Goal: Task Accomplishment & Management: Complete application form

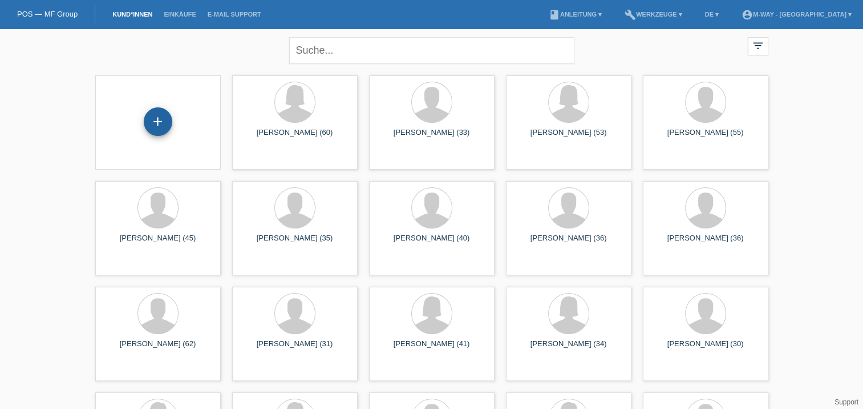
click at [164, 118] on div "+" at bounding box center [158, 121] width 29 height 29
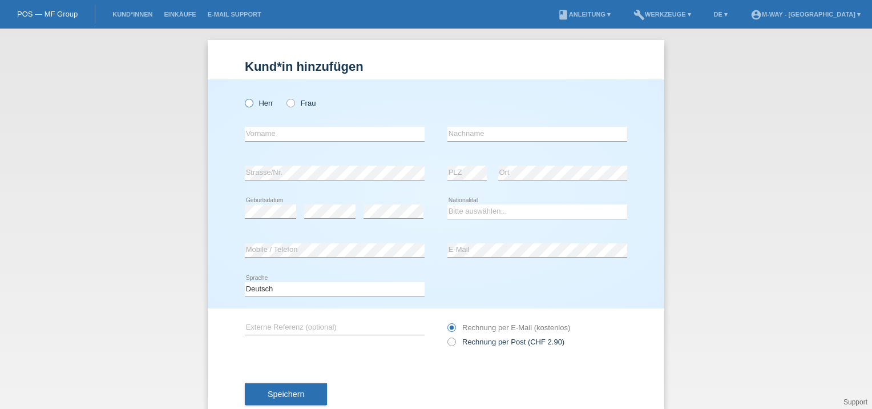
click at [243, 97] on icon at bounding box center [243, 97] width 0 height 0
click at [245, 104] on input "Herr" at bounding box center [248, 102] width 7 height 7
radio input "true"
click at [257, 134] on input "text" at bounding box center [335, 134] width 180 height 14
type input "Renato"
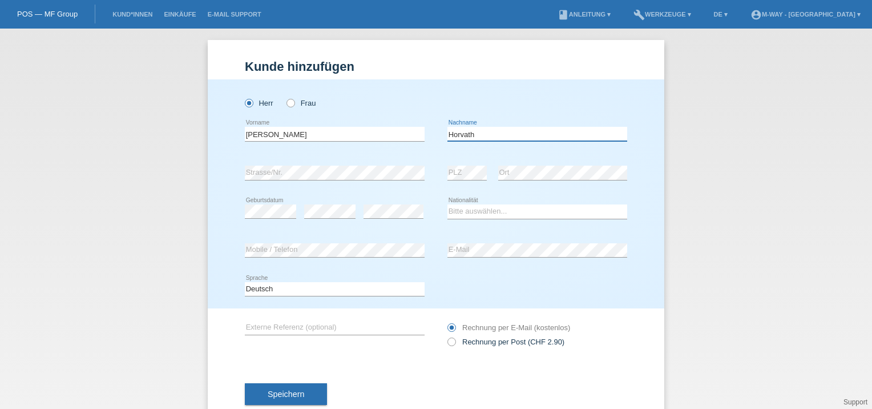
type input "Horvath"
click at [464, 215] on select "Bitte auswählen... Schweiz Deutschland Liechtenstein Österreich ------------ Af…" at bounding box center [537, 211] width 180 height 14
select select "HU"
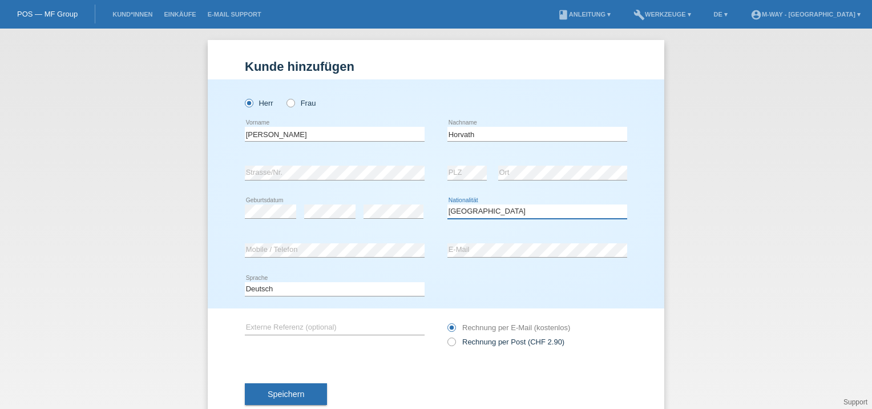
click at [447, 204] on select "Bitte auswählen... Schweiz Deutschland Liechtenstein Österreich ------------ Af…" at bounding box center [537, 211] width 180 height 14
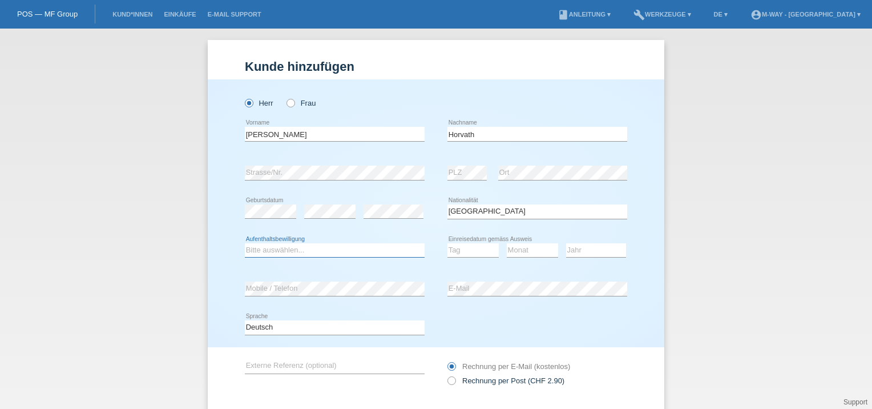
click at [277, 251] on select "Bitte auswählen... C B B - Flüchtlingsstatus Andere" at bounding box center [335, 250] width 180 height 14
select select "B"
click at [245, 243] on select "Bitte auswählen... C B B - Flüchtlingsstatus Andere" at bounding box center [335, 250] width 180 height 14
click at [459, 250] on select "Tag 01 02 03 04 05 06 07 08 09 10 11" at bounding box center [472, 250] width 51 height 14
click at [447, 243] on select "Tag 01 02 03 04 05 06 07 08 09 10 11" at bounding box center [472, 250] width 51 height 14
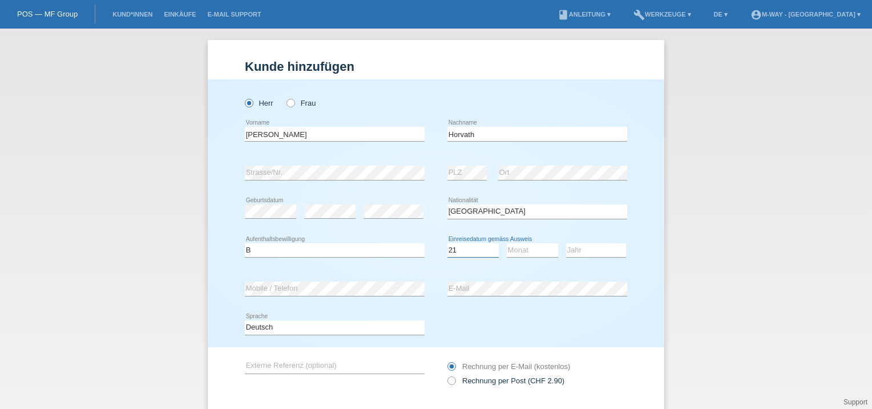
click at [482, 252] on select "Tag 01 02 03 04 05 06 07 08 09 10 11" at bounding box center [472, 250] width 51 height 14
select select "20"
click at [447, 243] on select "Tag 01 02 03 04 05 06 07 08 09 10 11" at bounding box center [472, 250] width 51 height 14
click at [525, 252] on select "Monat 01 02 03 04 05 06 07 08 09 10 11" at bounding box center [532, 250] width 51 height 14
select select "09"
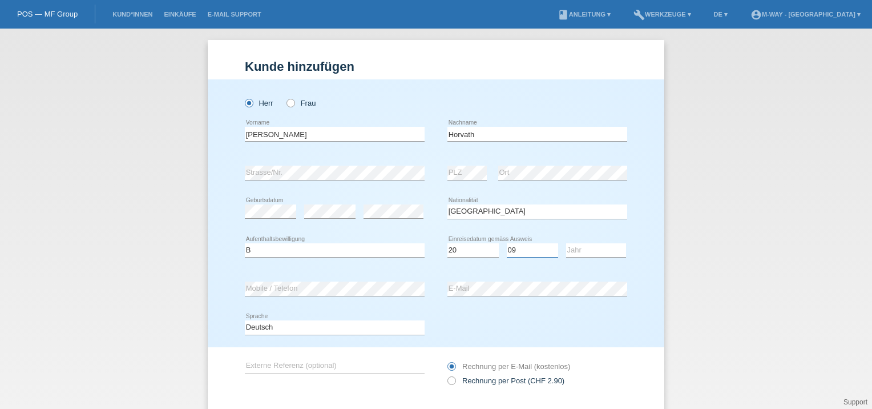
click at [507, 243] on select "Monat 01 02 03 04 05 06 07 08 09 10 11" at bounding box center [532, 250] width 51 height 14
click at [582, 247] on select "Jahr 2025 2024 2023 2022 2021 2020 2019 2018 2017 2016 2015 2014 2013 2012 2011…" at bounding box center [596, 250] width 60 height 14
select select "2022"
click at [566, 243] on select "Jahr 2025 2024 2023 2022 2021 2020 2019 2018 2017 2016 2015 2014 2013 2012 2011…" at bounding box center [596, 250] width 60 height 14
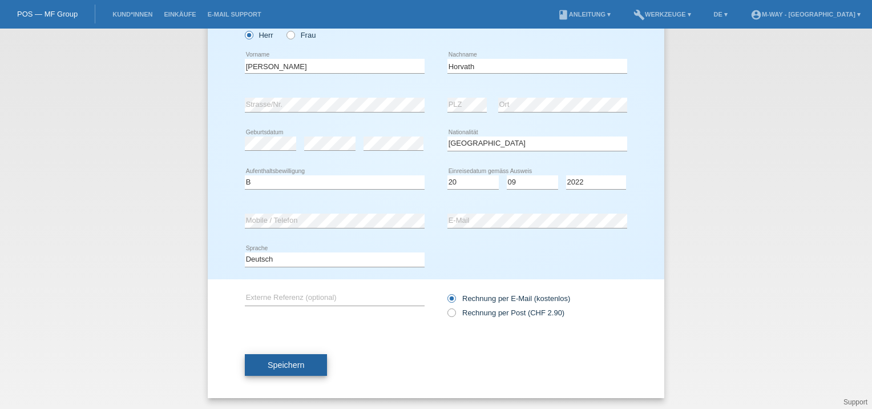
click at [295, 366] on span "Speichern" at bounding box center [286, 364] width 37 height 9
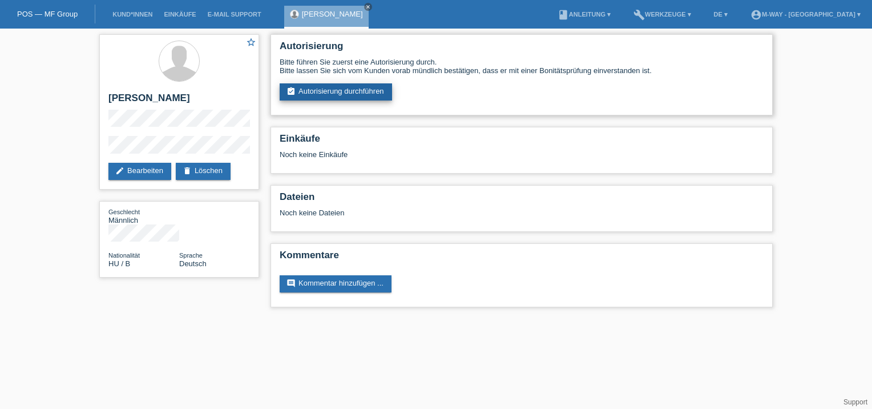
click at [326, 91] on link "assignment_turned_in Autorisierung durchführen" at bounding box center [336, 91] width 112 height 17
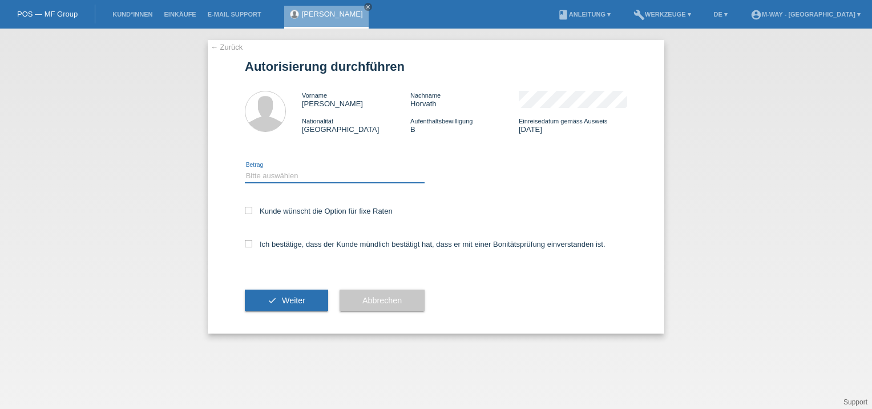
click at [270, 176] on select "Bitte auswählen CHF 1.00 - CHF 499.00 CHF 500.00 - CHF 1'999.00 CHF 2'000.00 - …" at bounding box center [335, 176] width 180 height 14
select select "3"
click at [245, 169] on select "Bitte auswählen CHF 1.00 - CHF 499.00 CHF 500.00 - CHF 1'999.00 CHF 2'000.00 - …" at bounding box center [335, 176] width 180 height 14
click at [249, 209] on icon at bounding box center [248, 210] width 7 height 7
click at [249, 209] on input "Kunde wünscht die Option für fixe Raten" at bounding box center [248, 210] width 7 height 7
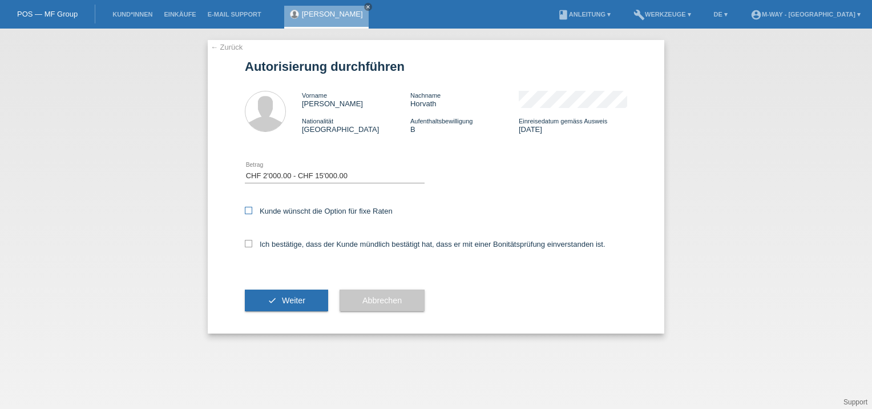
checkbox input "true"
click at [246, 249] on div "Ich bestätige, dass der Kunde mündlich bestätigt hat, dass er mit einer Bonität…" at bounding box center [436, 247] width 382 height 39
click at [248, 244] on icon at bounding box center [248, 243] width 7 height 7
click at [248, 244] on input "Ich bestätige, dass der Kunde mündlich bestätigt hat, dass er mit einer Bonität…" at bounding box center [248, 243] width 7 height 7
checkbox input "true"
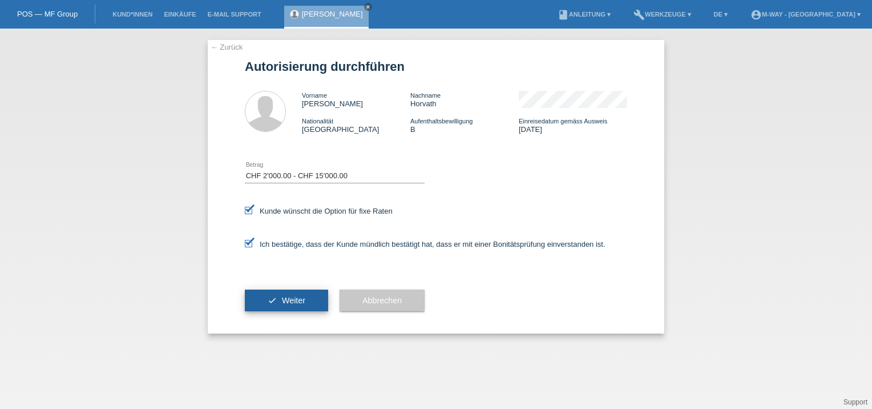
click at [288, 301] on span "Weiter" at bounding box center [293, 300] width 23 height 9
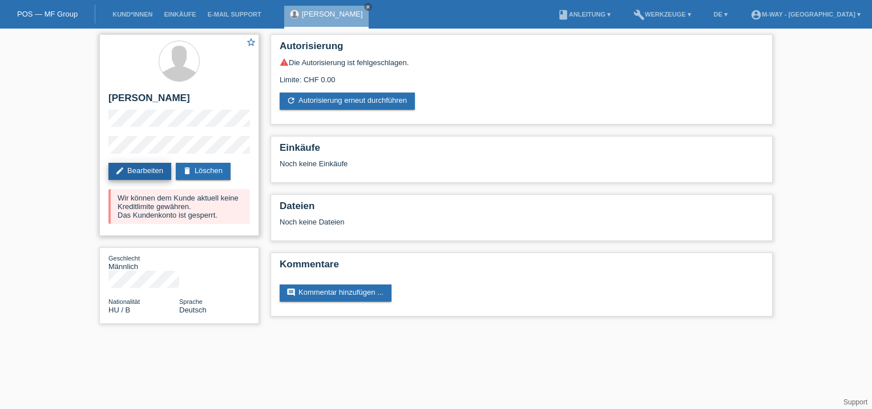
click at [157, 173] on link "edit Bearbeiten" at bounding box center [139, 171] width 63 height 17
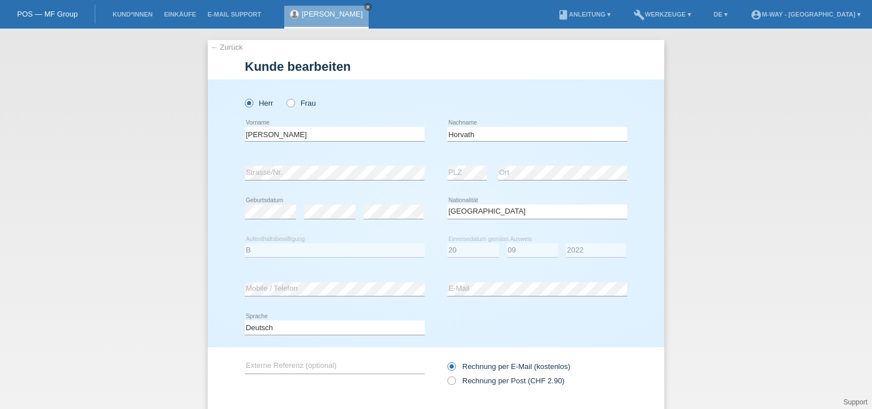
select select "HU"
select select "B"
select select "20"
select select "09"
select select "2022"
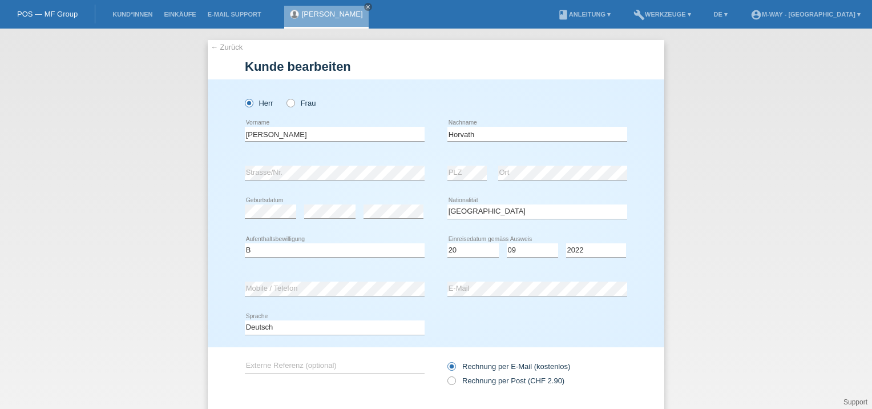
scroll to position [68, 0]
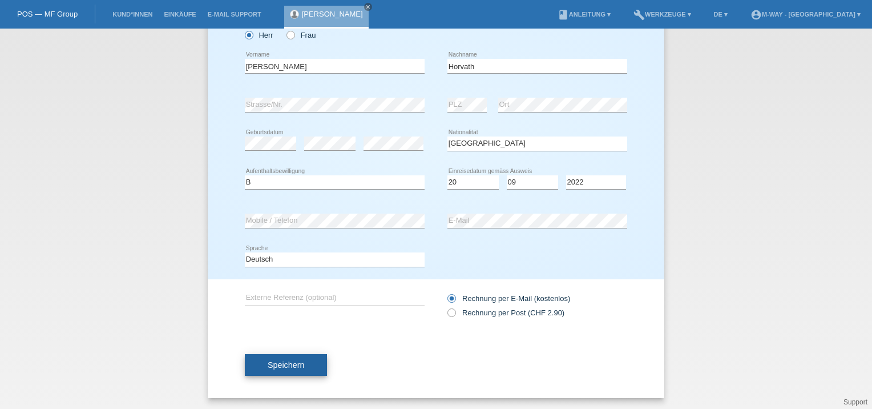
click at [290, 363] on span "Speichern" at bounding box center [286, 364] width 37 height 9
